Goal: Transaction & Acquisition: Purchase product/service

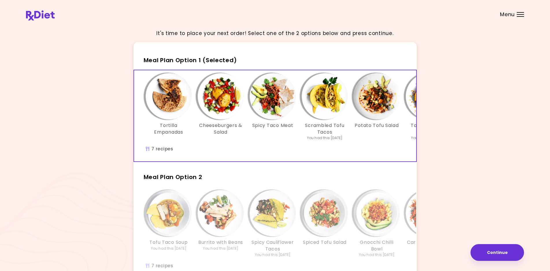
drag, startPoint x: 315, startPoint y: 161, endPoint x: 337, endPoint y: 163, distance: 21.5
click at [338, 162] on div "Tortilla Empanadas Cheeseburgers & Salad Spicy Taco Meat Scrambled Tofu Tacos Y…" at bounding box center [275, 116] width 283 height 92
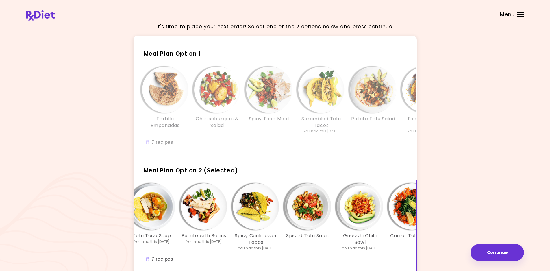
scroll to position [6, 0]
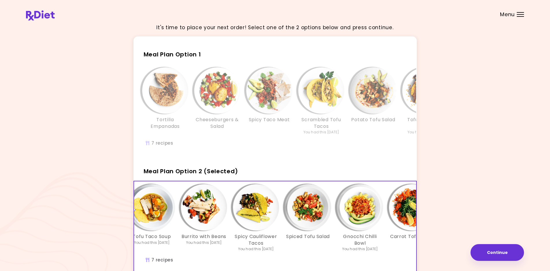
click at [217, 95] on img "Info - Cheeseburgers & Salad - Meal Plan Option 1" at bounding box center [217, 90] width 46 height 46
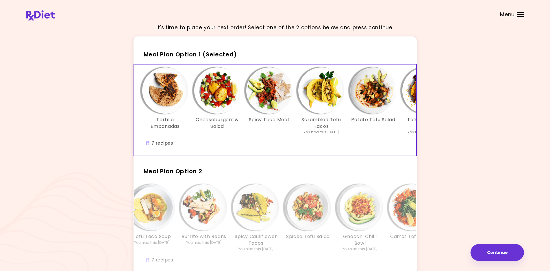
click at [213, 92] on img "Info - Cheeseburgers & Salad - Meal Plan Option 1 (Selected)" at bounding box center [217, 90] width 46 height 46
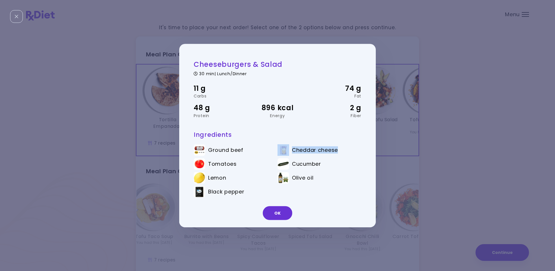
drag, startPoint x: 342, startPoint y: 149, endPoint x: 277, endPoint y: 147, distance: 64.8
click at [277, 147] on ul "Ground beef Cheddar cheese Tomatoes Cucumber Lemon Olive oil Black pepper" at bounding box center [278, 172] width 168 height 64
click at [272, 216] on button "OK" at bounding box center [277, 213] width 29 height 14
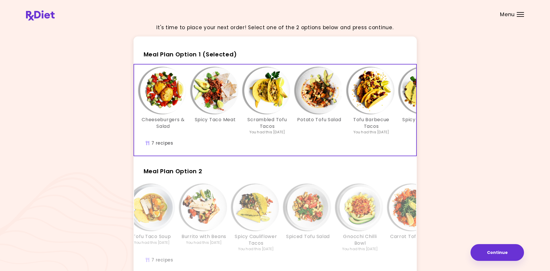
scroll to position [0, 0]
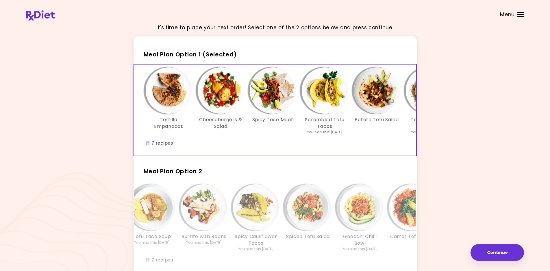
click at [166, 119] on h3 "Tortilla Empanadas" at bounding box center [169, 122] width 46 height 13
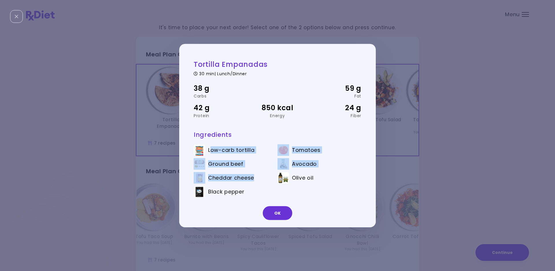
drag, startPoint x: 210, startPoint y: 149, endPoint x: 253, endPoint y: 174, distance: 49.5
click at [256, 177] on ul "Low-carb tortilla Tomatoes Ground beef Avocado Cheddar cheese Olive oil Black p…" at bounding box center [278, 172] width 168 height 64
click at [280, 216] on button "OK" at bounding box center [277, 213] width 29 height 14
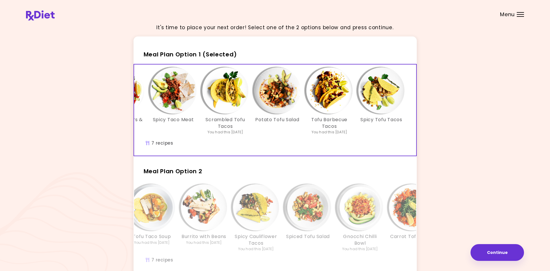
scroll to position [0, 97]
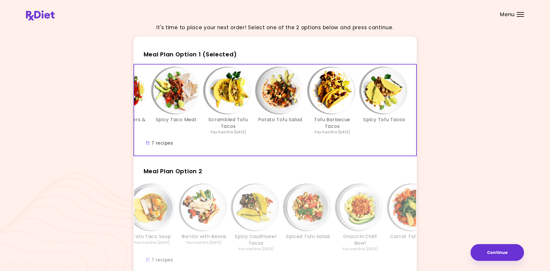
click at [378, 117] on h3 "Spicy Tofu Tacos" at bounding box center [384, 119] width 42 height 6
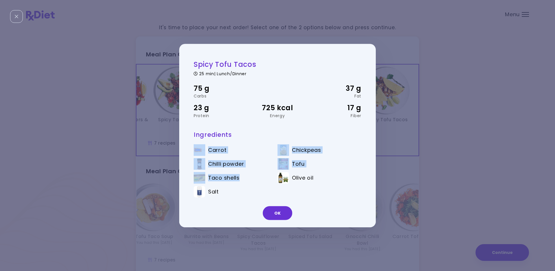
drag, startPoint x: 240, startPoint y: 179, endPoint x: 192, endPoint y: 145, distance: 59.7
click at [192, 145] on div "Spicy Tofu Tacos 25 min | Lunch/Dinner 75 g Carbs 37 g Fat 23 g Protein 725 kca…" at bounding box center [274, 135] width 191 height 154
click at [232, 167] on span "Chilli powder" at bounding box center [226, 164] width 36 height 6
drag, startPoint x: 312, startPoint y: 165, endPoint x: 188, endPoint y: 151, distance: 124.3
click at [188, 151] on div "Spicy Tofu Tacos 25 min | Lunch/Dinner 75 g Carbs 37 g Fat 23 g Protein 725 kca…" at bounding box center [274, 135] width 191 height 154
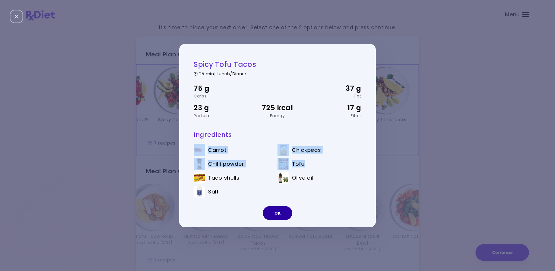
click at [272, 211] on button "OK" at bounding box center [277, 213] width 29 height 14
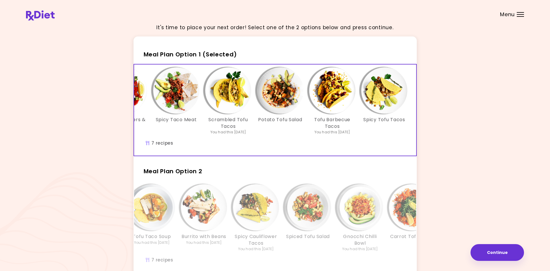
click at [255, 120] on div "Potato Tofu Salad" at bounding box center [280, 100] width 52 height 67
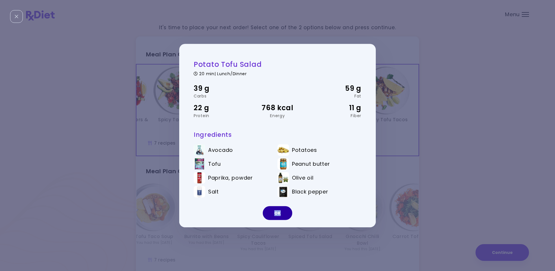
click at [280, 207] on div "OK" at bounding box center [277, 215] width 197 height 24
click at [280, 211] on button "OK" at bounding box center [277, 213] width 29 height 14
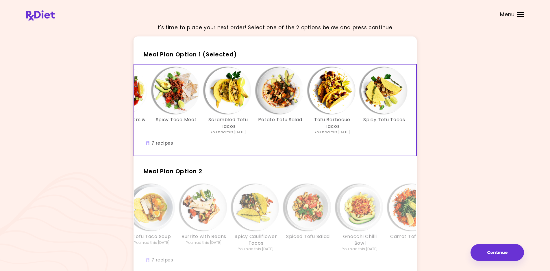
click at [247, 97] on img "Info - Scrambled Tofu Tacos - Meal Plan Option 1 (Selected)" at bounding box center [228, 90] width 46 height 46
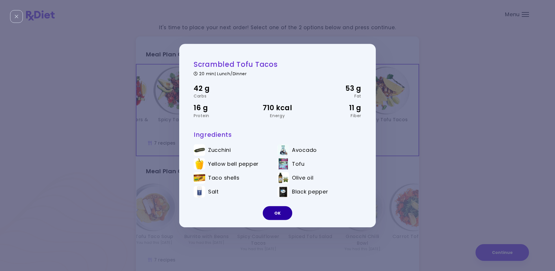
click at [278, 215] on button "OK" at bounding box center [277, 213] width 29 height 14
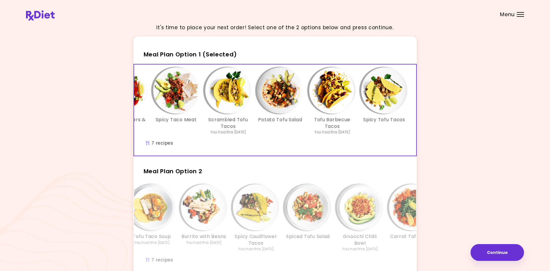
click at [266, 133] on div "Potato Tofu Salad" at bounding box center [280, 100] width 52 height 67
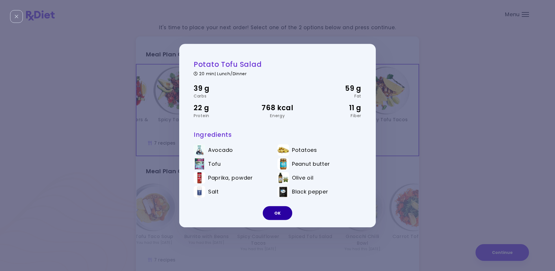
click at [279, 211] on button "OK" at bounding box center [277, 213] width 29 height 14
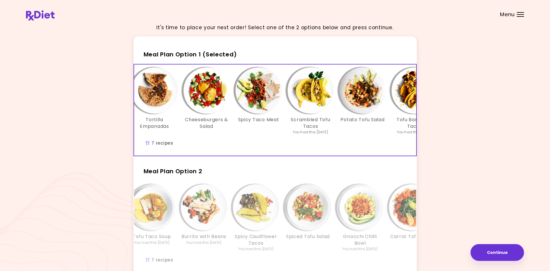
scroll to position [0, 13]
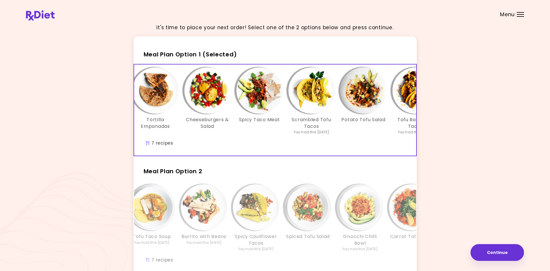
click at [169, 99] on img "Info - Tortilla Empanadas - Meal Plan Option 1 (Selected)" at bounding box center [155, 90] width 46 height 46
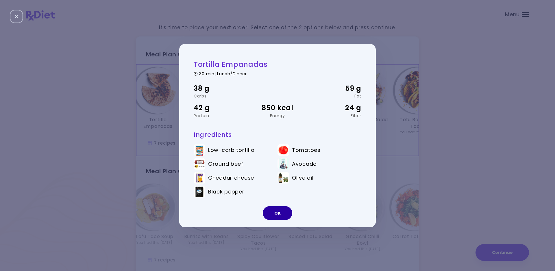
click at [283, 215] on button "OK" at bounding box center [277, 213] width 29 height 14
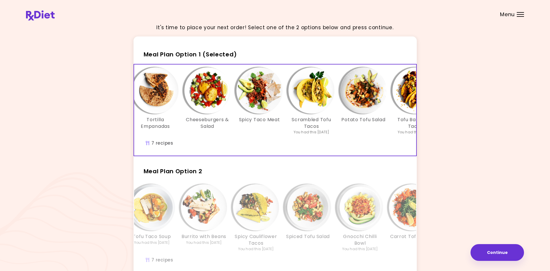
click at [355, 109] on img "Info - Potato Tofu Salad - Meal Plan Option 1 (Selected)" at bounding box center [363, 90] width 46 height 46
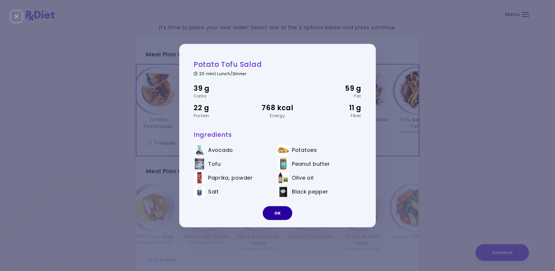
click at [272, 212] on button "OK" at bounding box center [277, 213] width 29 height 14
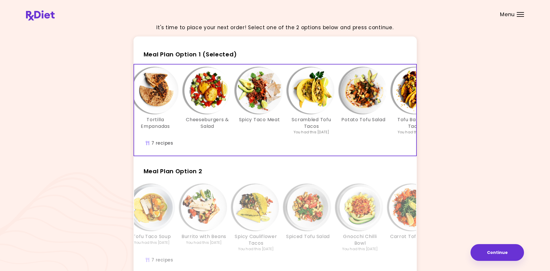
click at [268, 122] on h3 "Spicy Taco Meat" at bounding box center [259, 119] width 41 height 6
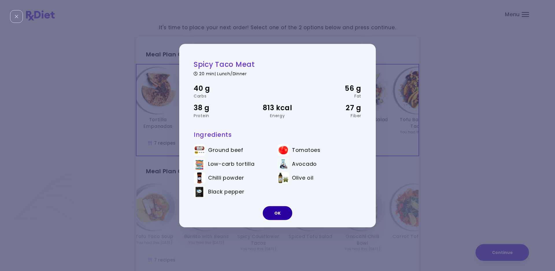
click at [274, 215] on button "OK" at bounding box center [277, 213] width 29 height 14
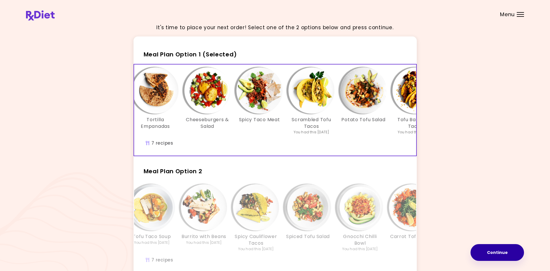
click at [485, 253] on button "Continue" at bounding box center [497, 252] width 53 height 17
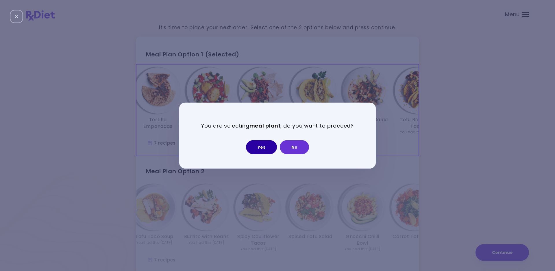
click at [257, 145] on button "Yes" at bounding box center [261, 147] width 31 height 14
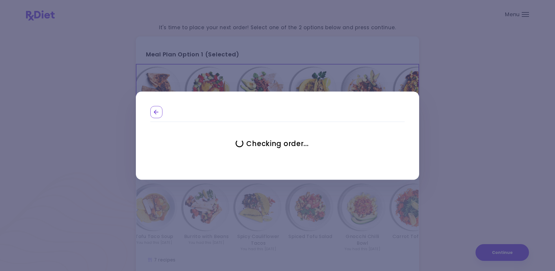
select select "**********"
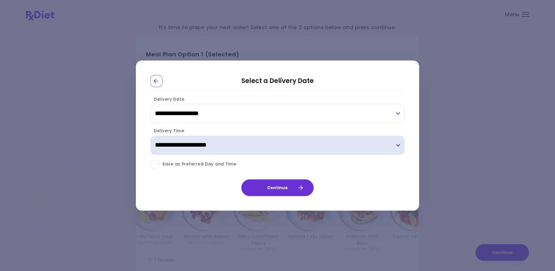
click at [238, 147] on select "**********" at bounding box center [277, 145] width 254 height 19
select select "*"
click at [150, 136] on select "**********" at bounding box center [277, 145] width 254 height 19
click at [232, 142] on select "**********" at bounding box center [277, 145] width 254 height 19
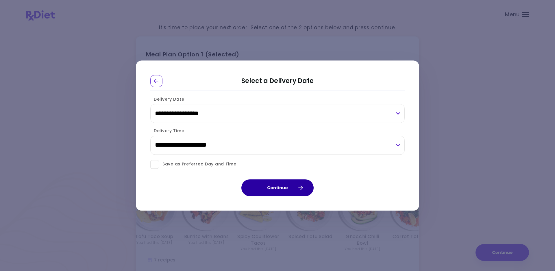
click at [264, 188] on button "Continue" at bounding box center [277, 187] width 72 height 17
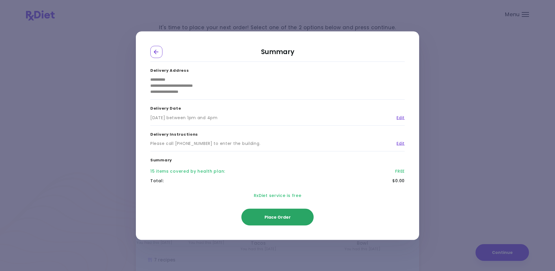
click at [269, 219] on span "Place Order" at bounding box center [277, 217] width 26 height 6
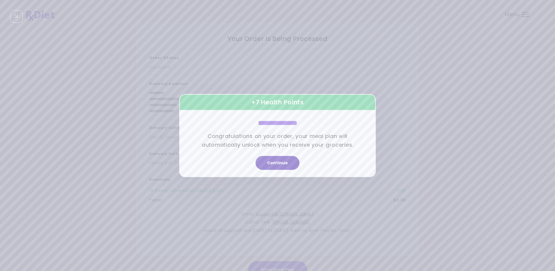
click at [272, 164] on button "Continue" at bounding box center [278, 163] width 44 height 14
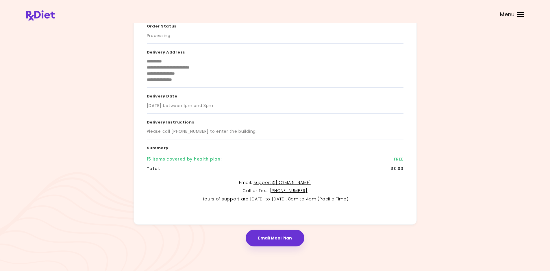
scroll to position [0, 0]
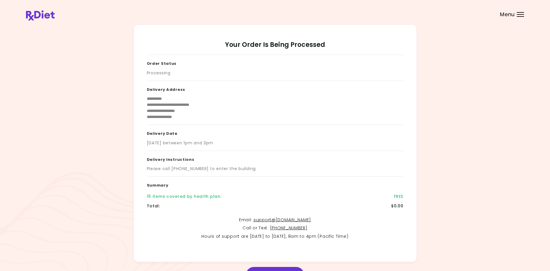
click at [520, 13] on div "Menu" at bounding box center [520, 14] width 7 height 5
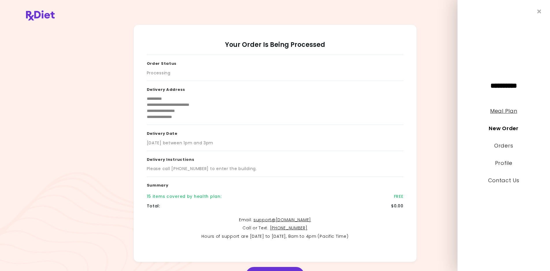
click at [502, 114] on link "Meal Plan" at bounding box center [503, 110] width 27 height 7
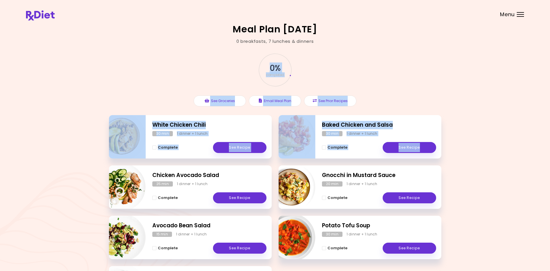
drag, startPoint x: 545, startPoint y: 86, endPoint x: 555, endPoint y: 146, distance: 60.9
click at [550, 146] on html "**********" at bounding box center [275, 170] width 550 height 341
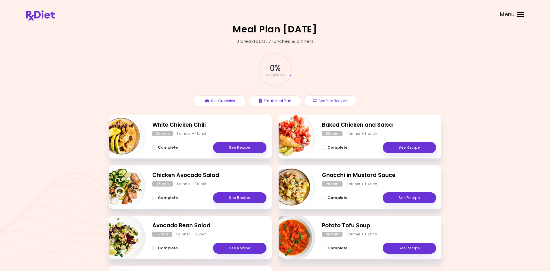
click at [475, 90] on div "Meal Plan [DATE] 0 breakfasts , 7 lunches & dinners 0 % completed See Groceries…" at bounding box center [275, 170] width 550 height 341
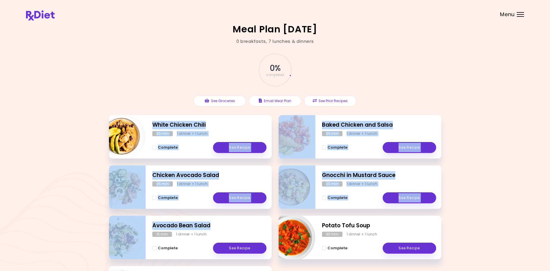
drag, startPoint x: 152, startPoint y: 121, endPoint x: 223, endPoint y: 222, distance: 123.6
click at [223, 222] on div "White Chicken Chili 30 min 1 dinner + 1 lunch Complete See Recipe Baked Chicken…" at bounding box center [275, 215] width 332 height 201
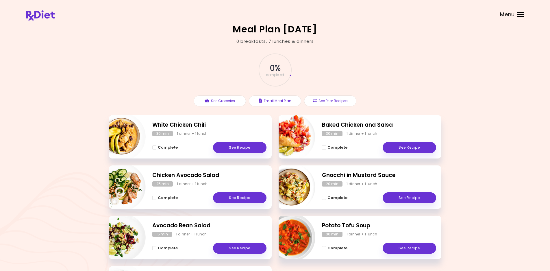
click at [390, 75] on div "0 % completed See Groceries Email Meal Plan See Prior Recipes" at bounding box center [275, 80] width 332 height 71
drag, startPoint x: 320, startPoint y: 173, endPoint x: 408, endPoint y: 173, distance: 87.9
click at [408, 173] on div "Gnocchi in Mustard Sauce 20 min 1 dinner + 1 lunch Complete See Recipe" at bounding box center [360, 186] width 163 height 43
click at [305, 234] on img "Info - Potato Tofu Soup" at bounding box center [291, 237] width 48 height 48
select select "*"
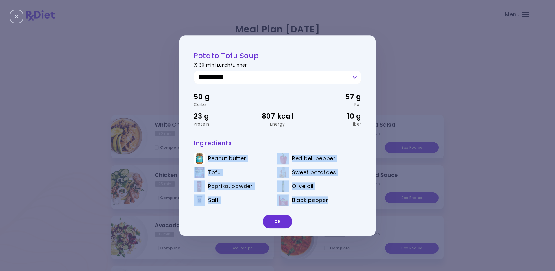
drag, startPoint x: 208, startPoint y: 159, endPoint x: 330, endPoint y: 200, distance: 128.5
click at [330, 200] on ul "Peanut butter Red bell pepper Tofu Sweet potatoes Paprika, powder Olive oil Sal…" at bounding box center [278, 180] width 168 height 64
click at [276, 220] on button "OK" at bounding box center [277, 221] width 29 height 14
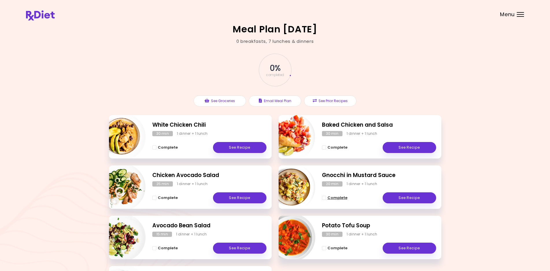
click at [338, 198] on span "Complete" at bounding box center [337, 197] width 20 height 5
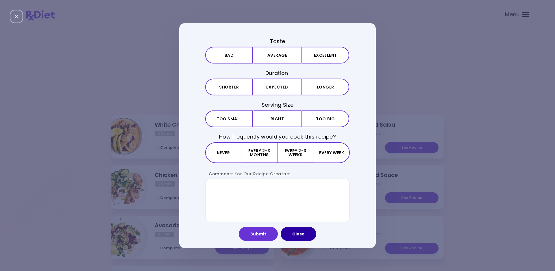
click at [303, 234] on button "Close" at bounding box center [299, 234] width 36 height 14
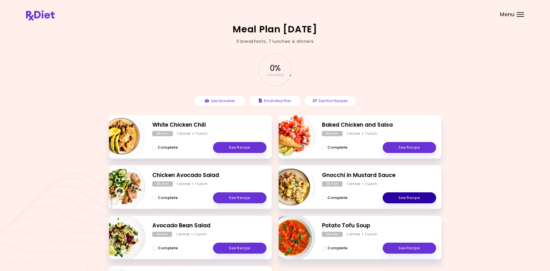
click at [412, 198] on link "See Recipe" at bounding box center [409, 197] width 53 height 11
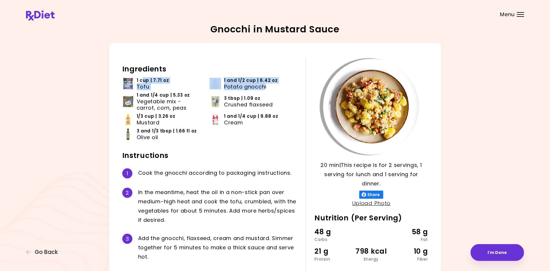
drag, startPoint x: 142, startPoint y: 79, endPoint x: 263, endPoint y: 88, distance: 121.4
click at [263, 88] on ul "1 cup | 7.71 oz Tofu 1 and 1/2 cup | 6.42 oz Potato gnocchi 1 and 1/4 cup | 5.3…" at bounding box center [209, 111] width 175 height 68
